Goal: Communication & Community: Answer question/provide support

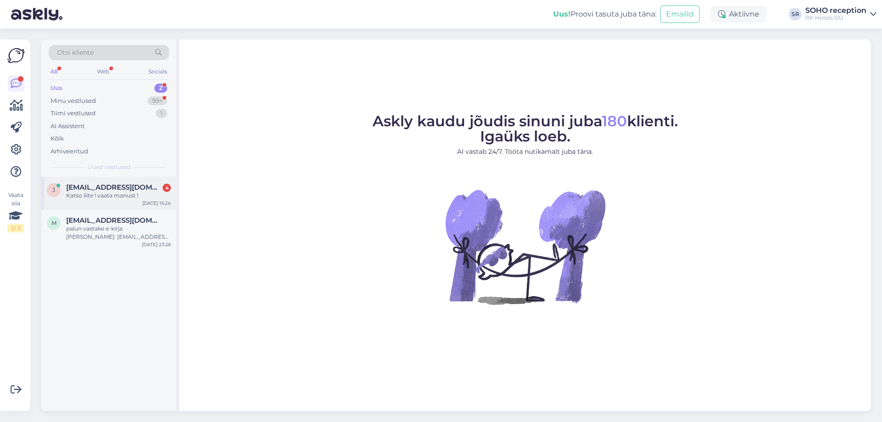
click at [108, 199] on div "Katso liite ! vaata manust !" at bounding box center [118, 195] width 105 height 8
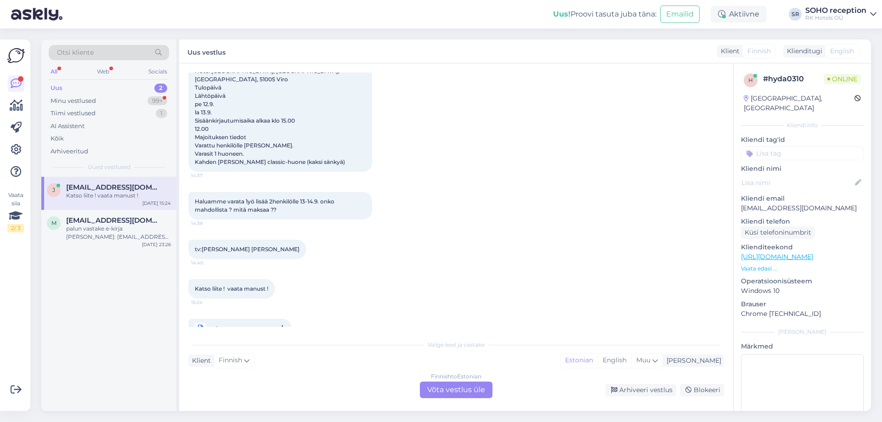
scroll to position [98, 0]
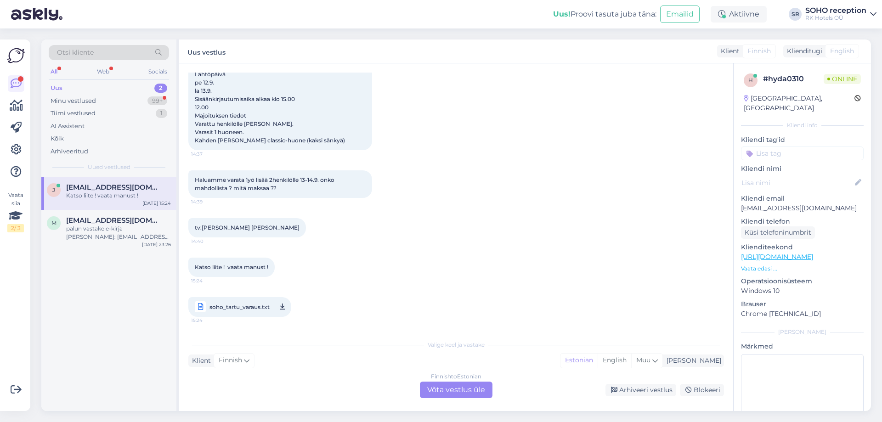
click at [280, 308] on icon at bounding box center [282, 306] width 5 height 11
click at [450, 388] on div "Finnish to Estonian Võta vestlus üle" at bounding box center [456, 390] width 73 height 17
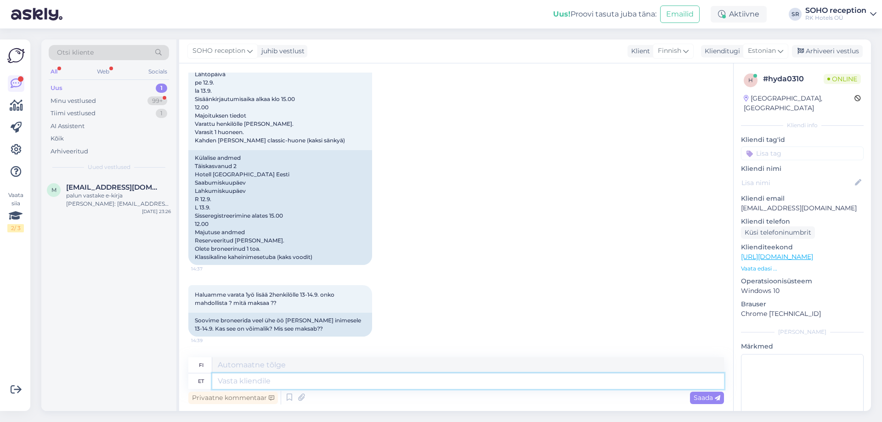
click at [277, 383] on textarea at bounding box center [467, 381] width 511 height 16
type textarea "Hello!"
type textarea "Hei!"
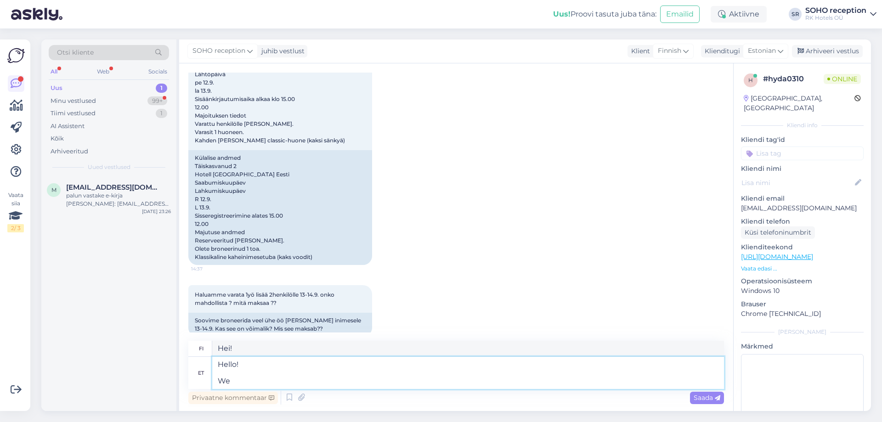
type textarea "Hello! We c"
type textarea "Hei! Me"
type textarea "Hello! We can o"
type textarea "Hei! Me voimme"
type textarea "Hello! We can offer"
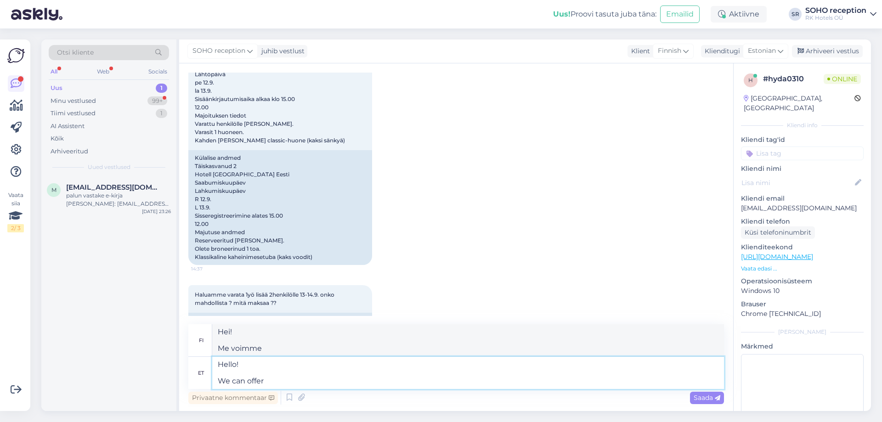
type textarea "Hei! Voimme tarjota"
type textarea "Hello! We can offer you"
type textarea "Hei! Voimme tarjota sinulle"
type textarea "Hello! We can offer you extra ni"
type textarea "Hei! Voimme tarjota sinulle lisää"
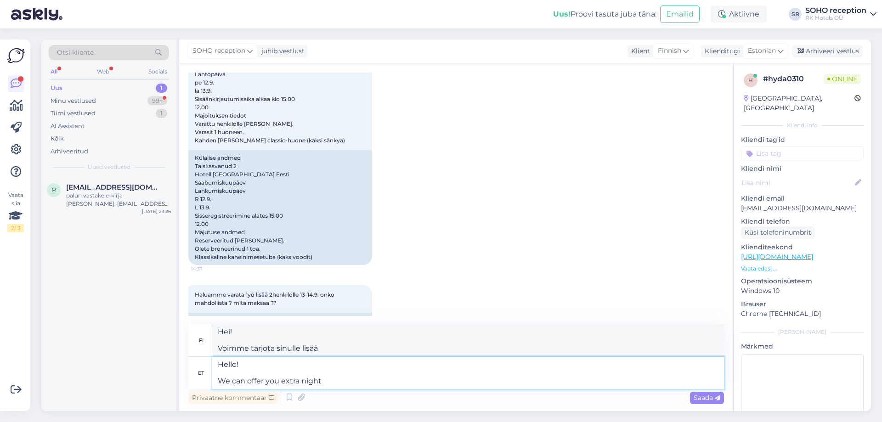
type textarea "Hello! We can offer you extra night"
type textarea "Hei! Voimme tarjota sinulle ylimääräisen yön"
type textarea "Hello! We can offer you extra night for"
type textarea "Hei! Voimme tarjota sinulle ylimääräisen yön hintaan"
type textarea "Hello! We can offer you extra night for 95"
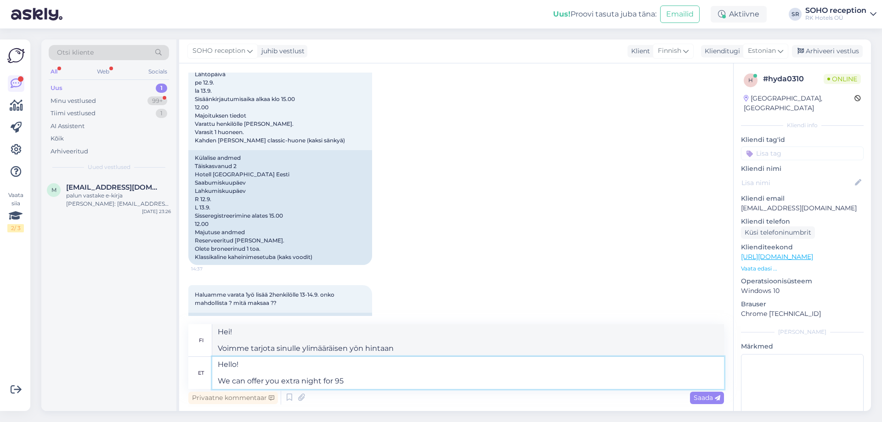
type textarea "Hei! Voimme tarjota sinulle ylimääräisen yön hintaan 95"
type textarea "Hello! We can offer you extra night for 95€ p"
type textarea "Hei! Voimme tarjota sinulle lisäyön hintaan 95 €"
type textarea "Hello! We can offer you extra night for 95€ per n"
type textarea "Hei! Voimme tarjota sinulle lisäyön hintaan 95 € per henkilö"
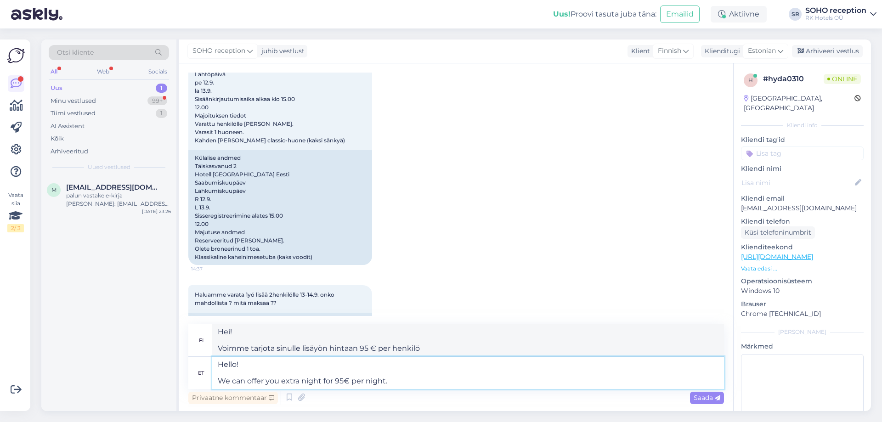
type textarea "Hello! We can offer you extra night for 95€ per night."
type textarea "Hei! Voimme tarjota sinulle ylimääräisen yön hintaan 95 € per yö."
type textarea "Hello! We can offer you extra night for 95€ per night. Would y"
type textarea "Hei! Voimme tarjota sinulle ylimääräisen yön hintaan 95 € per yö. Olisiko"
type textarea "Hello! We can offer you extra night for 95€ per night. Would you"
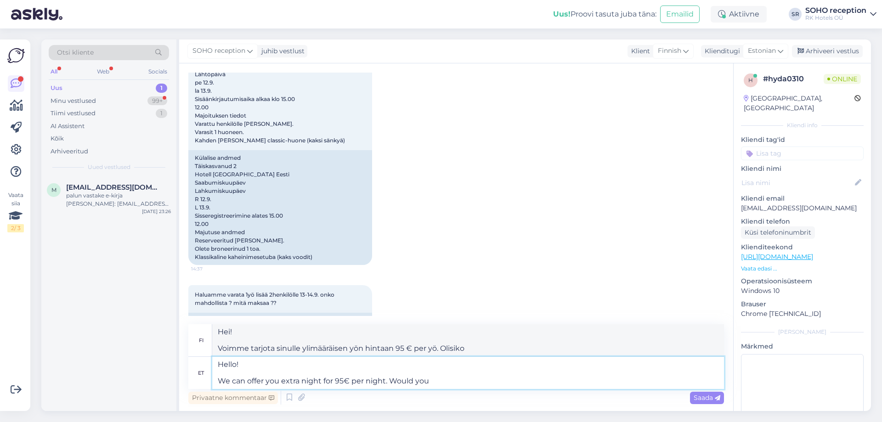
type textarea "Hei! Voimme tarjota sinulle ylimääräisen yön hintaan 95 € per yö. Haluatko"
type textarea "Hello! We can offer you extra night for 95€ per night. Woul"
type textarea "Hei! Voimme tarjota sinulle ylimääräisen yön hintaan 95 € per yö. Will"
type textarea "Hello! We can offer you extra night for 95€ per night."
type textarea "Hei! Voimme tarjota sinulle ylimääräisen yön hintaan 95 € per yö."
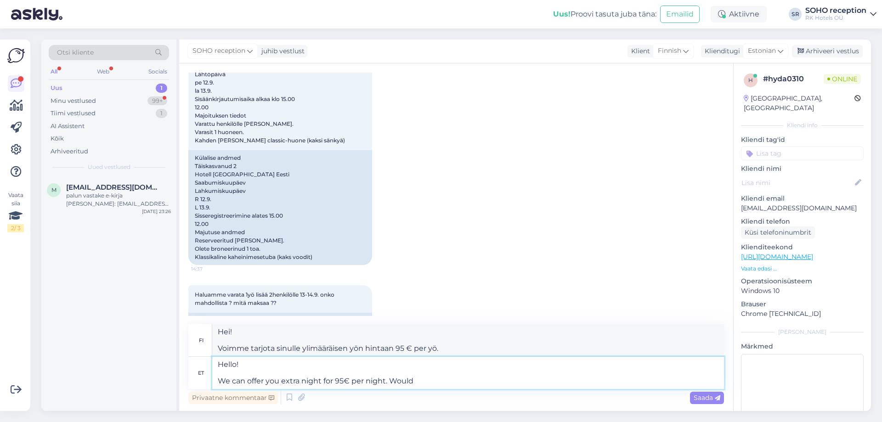
type textarea "Hello! We can offer you extra night for 95€ per night. Would y"
type textarea "Hei! Voimme tarjota sinulle ylimääräisen yön hintaan 95 € per yö. Olisiko"
type textarea "Hello! We can offer you extra night for 95€ per night. Would you l"
type textarea "Hei! Voimme tarjota sinulle ylimääräisen yön hintaan 95 € per yö. Haluatko"
type textarea "Hello! We can offer you extra night for 95€ per night. Would you like to book i"
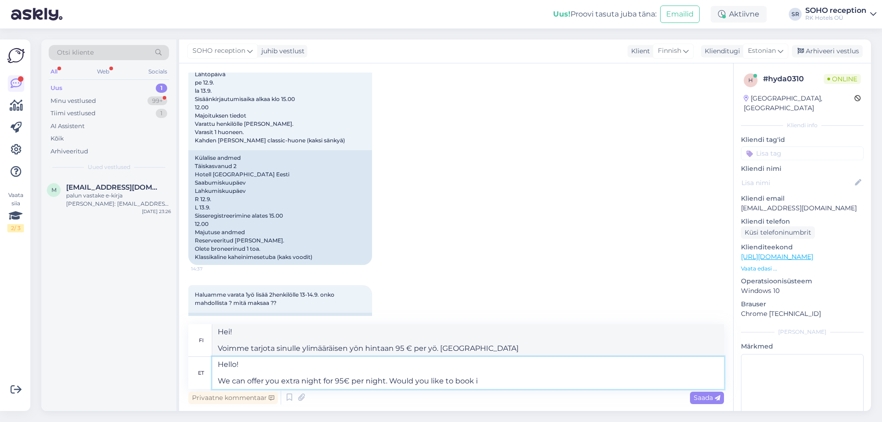
type textarea "Hei! Voimme tarjota sinulle ylimääräisen yön hintaan 95 € per yö. Haluatko vara…"
type textarea "Hello! We can offer you extra night for 95€ per night. Would you like to book i…"
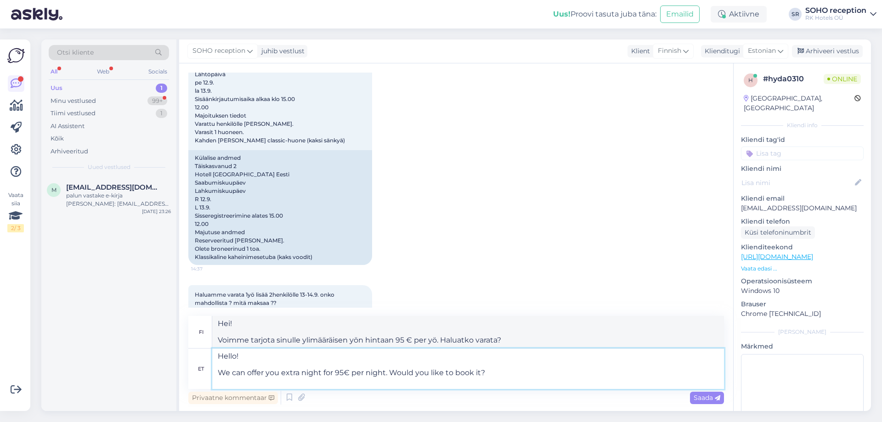
type textarea "Hei! Voimme tarjota sinulle ylimääräisen yön hintaan 95 € per yö. Haluatko vara…"
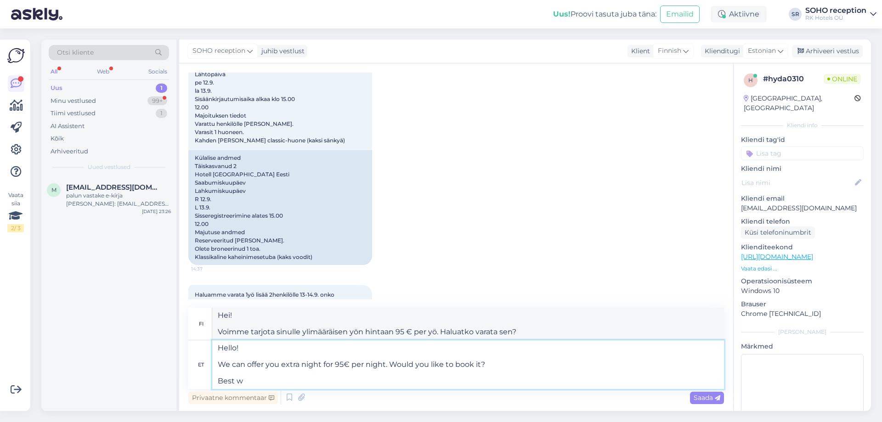
type textarea "Hello! We can offer you extra night for 95€ per night. Would you like to book i…"
type textarea "Hei! Voimme tarjota sinulle ylimääräisen yön hintaan 95 € per yö. Haluatko vara…"
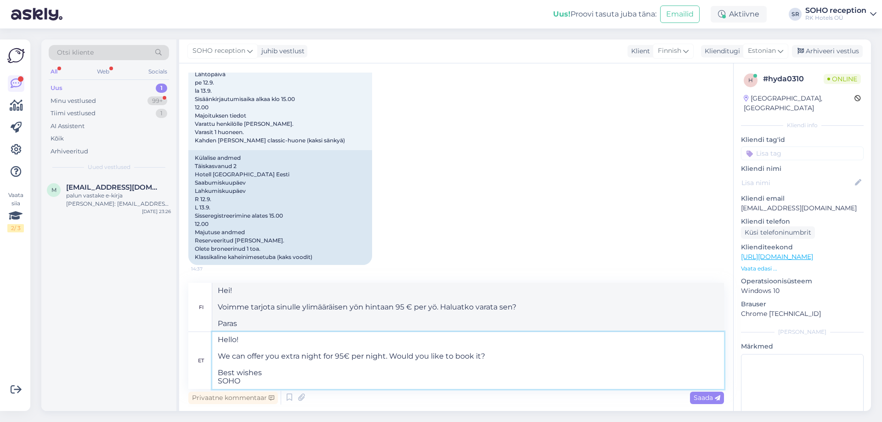
type textarea "Hello! We can offer you extra night for 95€ per night. Would you like to book i…"
type textarea "Hei! Voimme tarjota sinulle ylimääräisen yön hintaan 95 € per yö. Haluatko vara…"
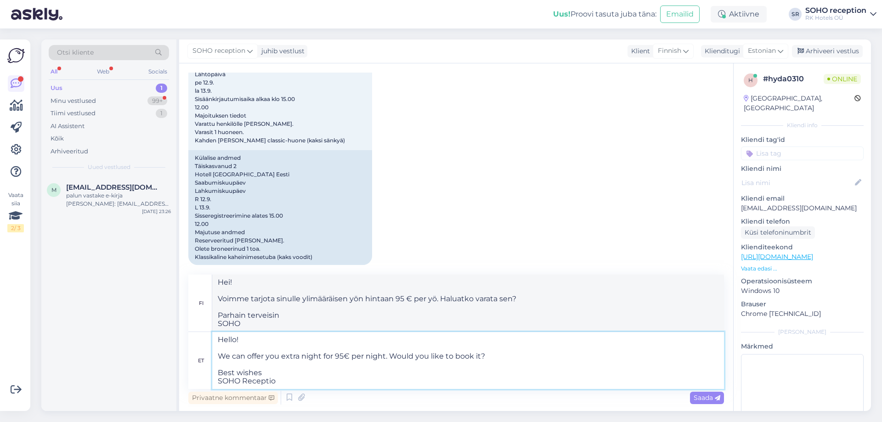
type textarea "Hello! We can offer you extra night for 95€ per night. Would you like to book i…"
type textarea "Hei! Voimme tarjota sinulle ylimääräisen yön hintaan 95 € per yö. Haluatko vara…"
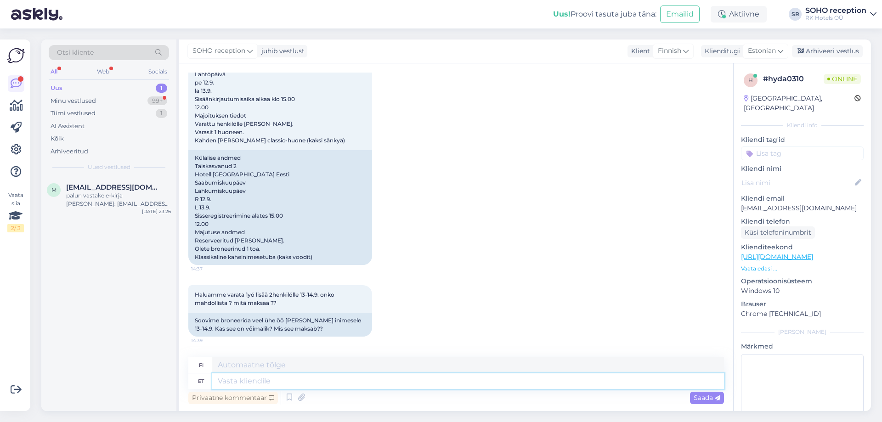
scroll to position [408, 0]
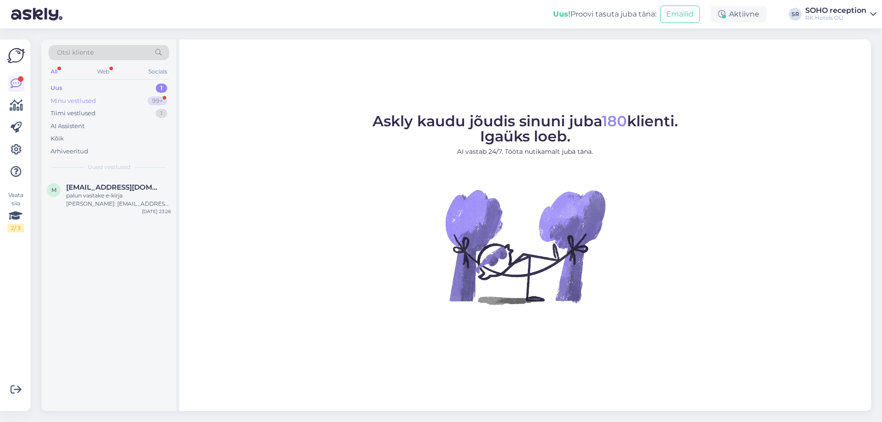
click at [89, 100] on div "Minu vestlused" at bounding box center [73, 100] width 45 height 9
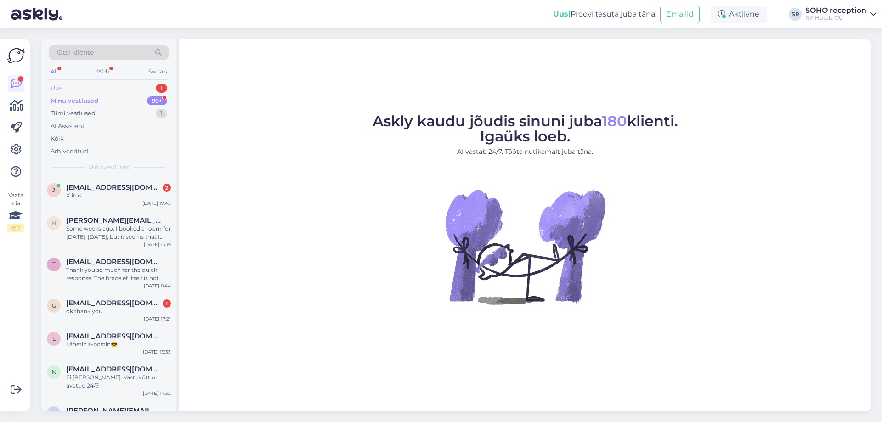
click at [88, 90] on div "Uus 1" at bounding box center [109, 88] width 120 height 13
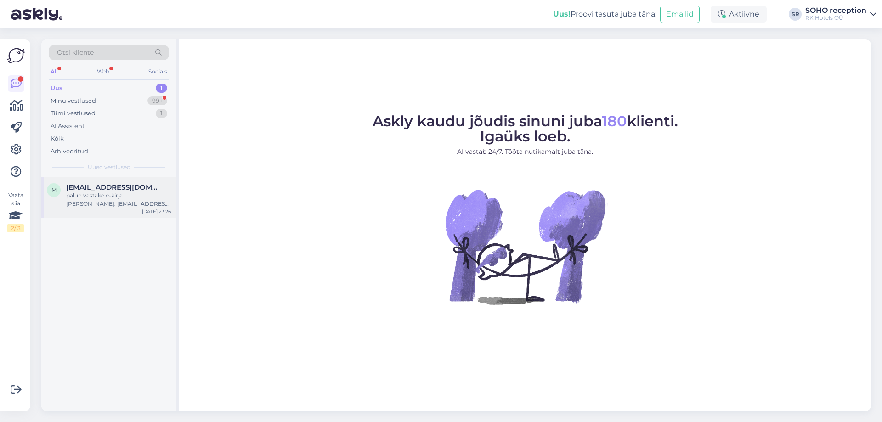
click at [114, 206] on div "palun vastake e-kirja [PERSON_NAME]: [EMAIL_ADDRESS][DOMAIN_NAME]" at bounding box center [118, 199] width 105 height 17
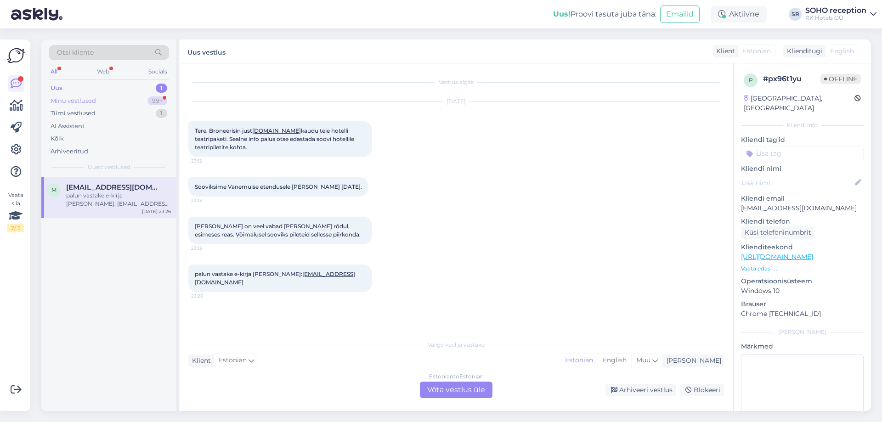
click at [80, 102] on div "Minu vestlused" at bounding box center [73, 100] width 45 height 9
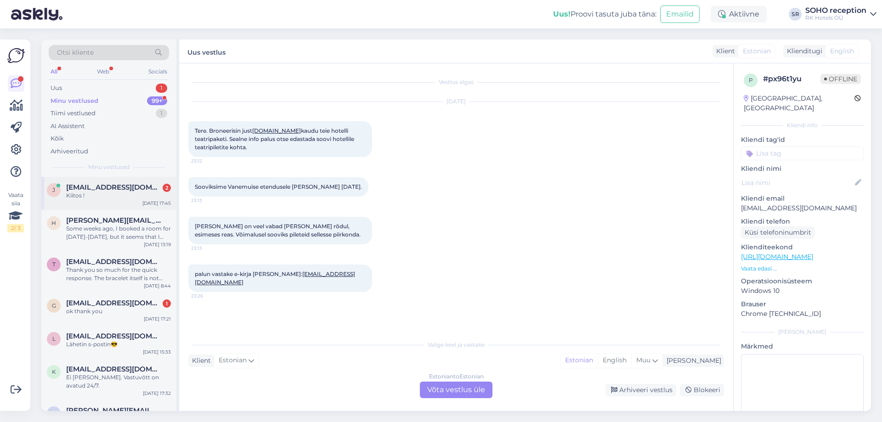
click at [105, 194] on div "Kiitos !" at bounding box center [118, 195] width 105 height 8
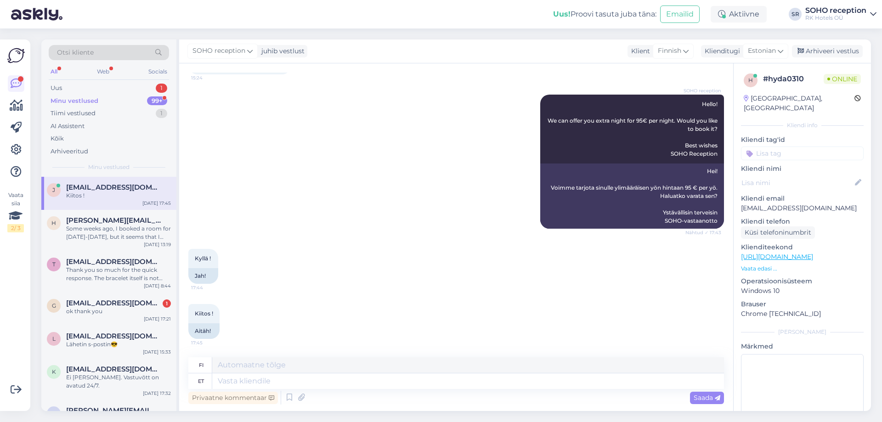
scroll to position [518, 0]
click at [265, 378] on textarea at bounding box center [467, 381] width 511 height 16
click at [320, 381] on textarea at bounding box center [467, 381] width 511 height 16
type textarea "You´"
type textarea "Sinä"
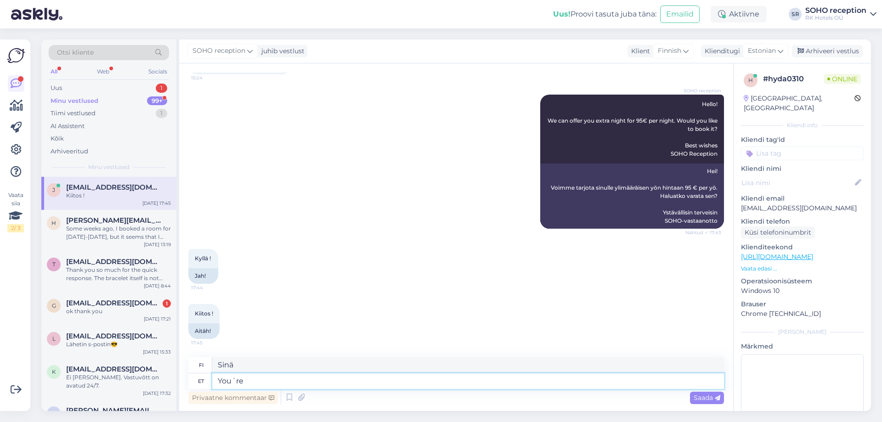
type textarea "You´re w"
type textarea "Olet"
type textarea "You´re welcome!"
type textarea "Ole hyvä!"
type textarea "Y"
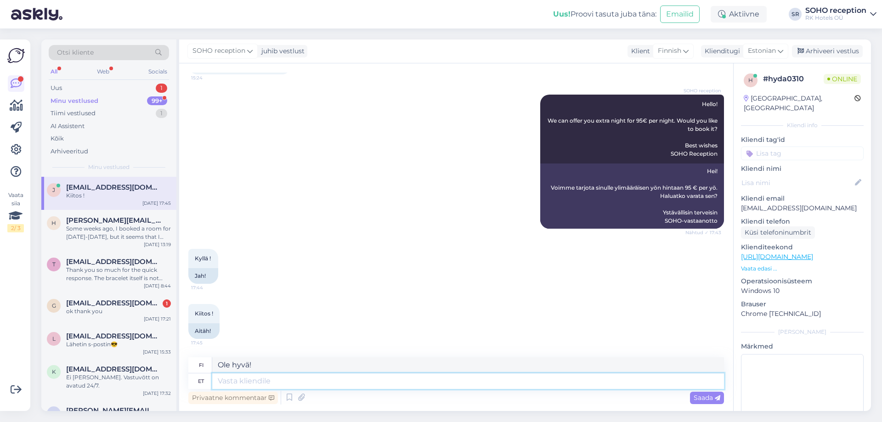
type textarea "Olet"
type textarea "W"
type textarea "You´re"
type textarea "Olet"
type textarea "You´re welcome!"
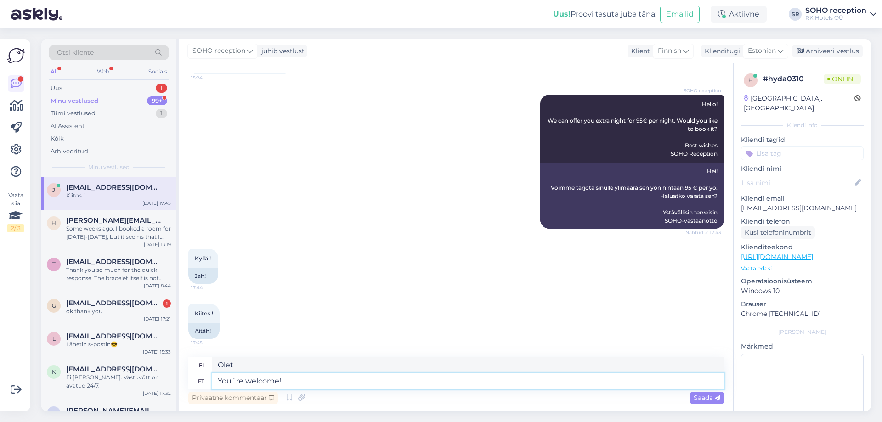
type textarea "Ole hyvä!"
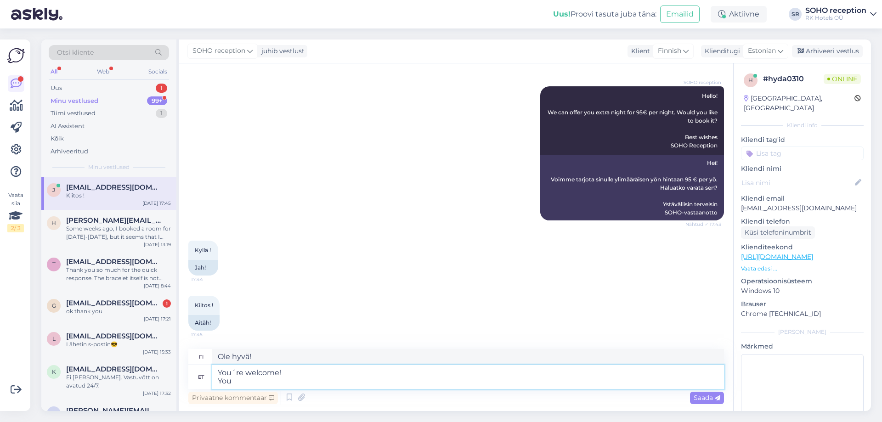
type textarea "You´re welcome! You"
type textarea "Ole hyvä! Sinä"
type textarea "You´re welcome! You can"
type textarea "Ole hyvä! Voit"
type textarea "You´re welcome! You can pay f"
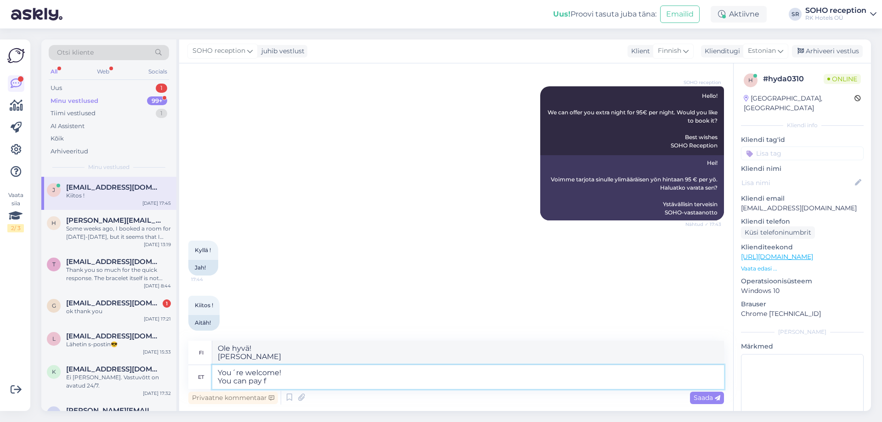
type textarea "Ole hyvä! Voit maksaa"
type textarea "You´re welcome! You can pay for the extra n"
type textarea "Ole hyvä! Voit maksaa lisämaksusta"
type textarea "You´re welcome! You can pay for the extra night"
type textarea "Ole hyvä! Voit maksaa ylimääräisestä yöstä"
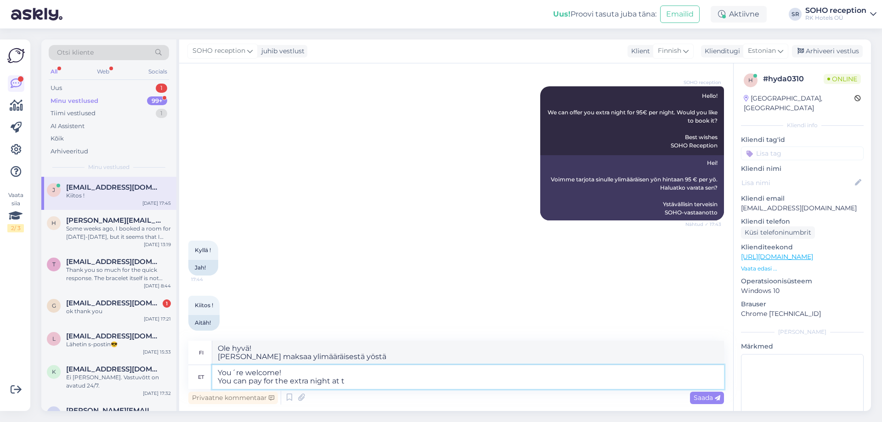
type textarea "You´re welcome! You can pay for the extra night at th"
type textarea "Ole hyvä! Voit maksaa lisäyöstä osoitteessa"
type textarea "You´re welcome! You can pay for the extra night at the re"
type textarea "Ole hyvä! Voit maksaa ylimääräisestä yöstä osoitteessa"
type textarea "You´re welcome! You can pay for the extra night at the reception o"
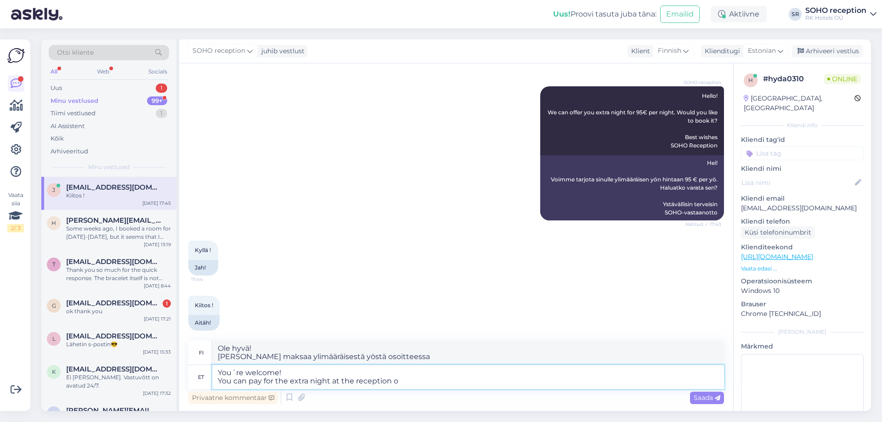
type textarea "Ole hyvä! Voit maksaa lisäyön vastaanotossa"
type textarea "You´re welcome! You can pay for the extra night at the reception on your arriva…"
type textarea "Ole hyvä! Voit maksaa lisäyön vastaanotossa saapuessasi."
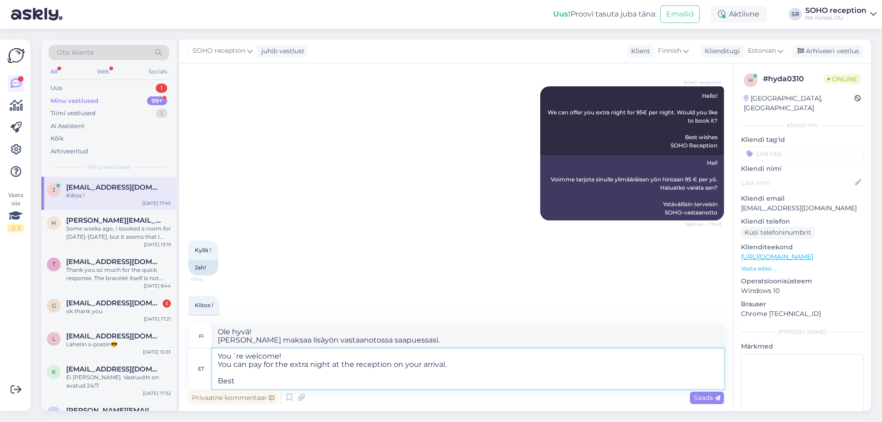
type textarea "You´re welcome! You can pay for the extra night at the reception on your arriva…"
type textarea "Ole hyvä! Voit maksaa lisäyön vastaanotossa saapuessasi. Paras"
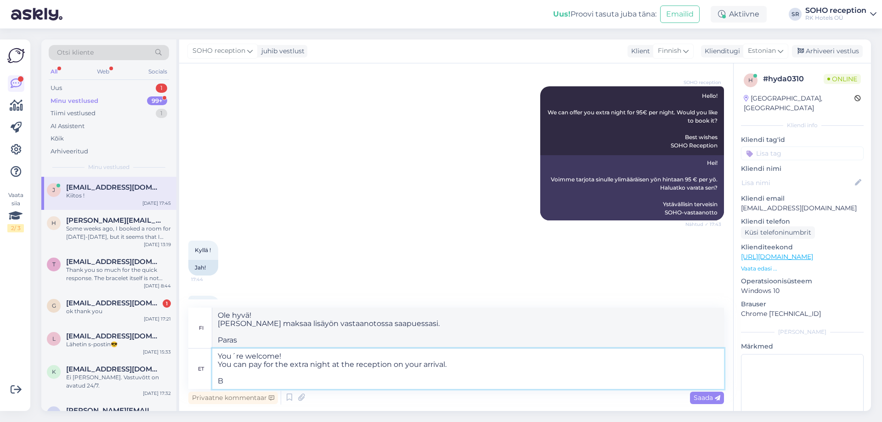
type textarea "You´re welcome! You can pay for the extra night at the reception on your arriva…"
type textarea "Ole hyvä! Voit maksaa lisäyön vastaanotossa saapuessasi."
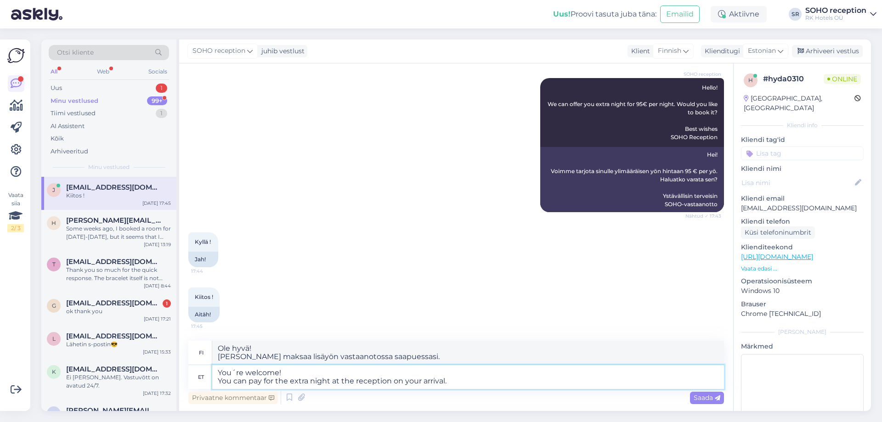
scroll to position [535, 0]
type textarea "You´re welcome! You can pay for the extra night at the reception on your arriva…"
click at [696, 399] on span "Saada" at bounding box center [706, 397] width 27 height 8
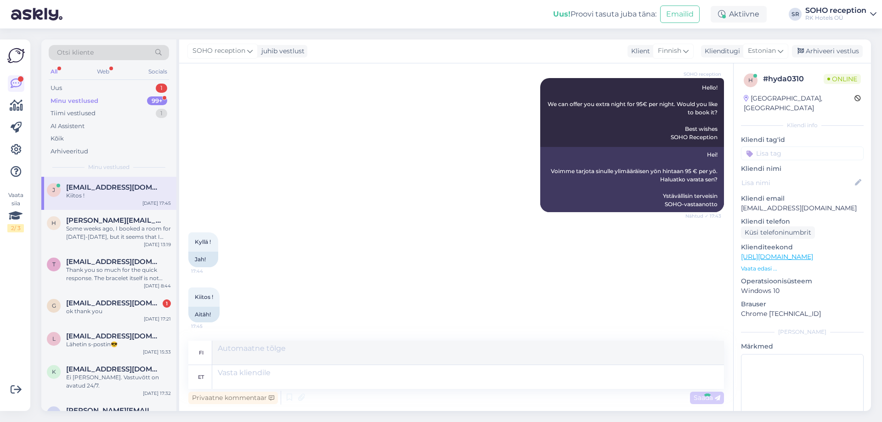
scroll to position [598, 0]
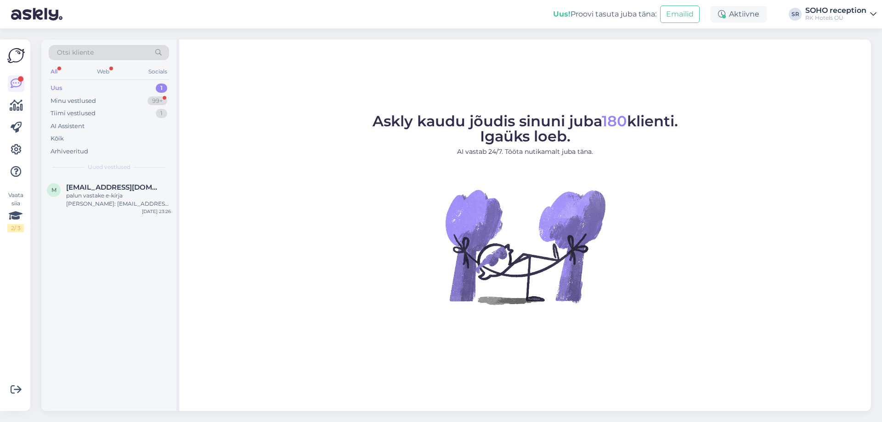
click at [106, 87] on div "Uus 1" at bounding box center [109, 88] width 120 height 13
click at [125, 99] on div "Minu vestlused 99+" at bounding box center [109, 101] width 120 height 13
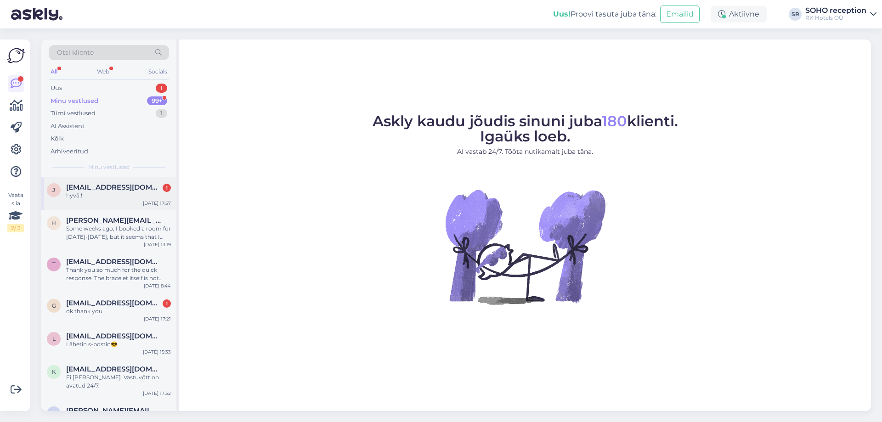
click at [112, 196] on div "hyvä !" at bounding box center [118, 195] width 105 height 8
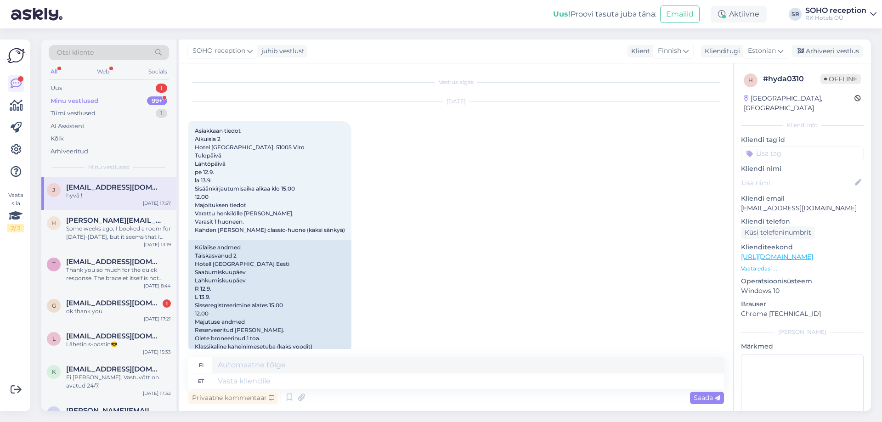
scroll to position [653, 0]
